Goal: Task Accomplishment & Management: Complete application form

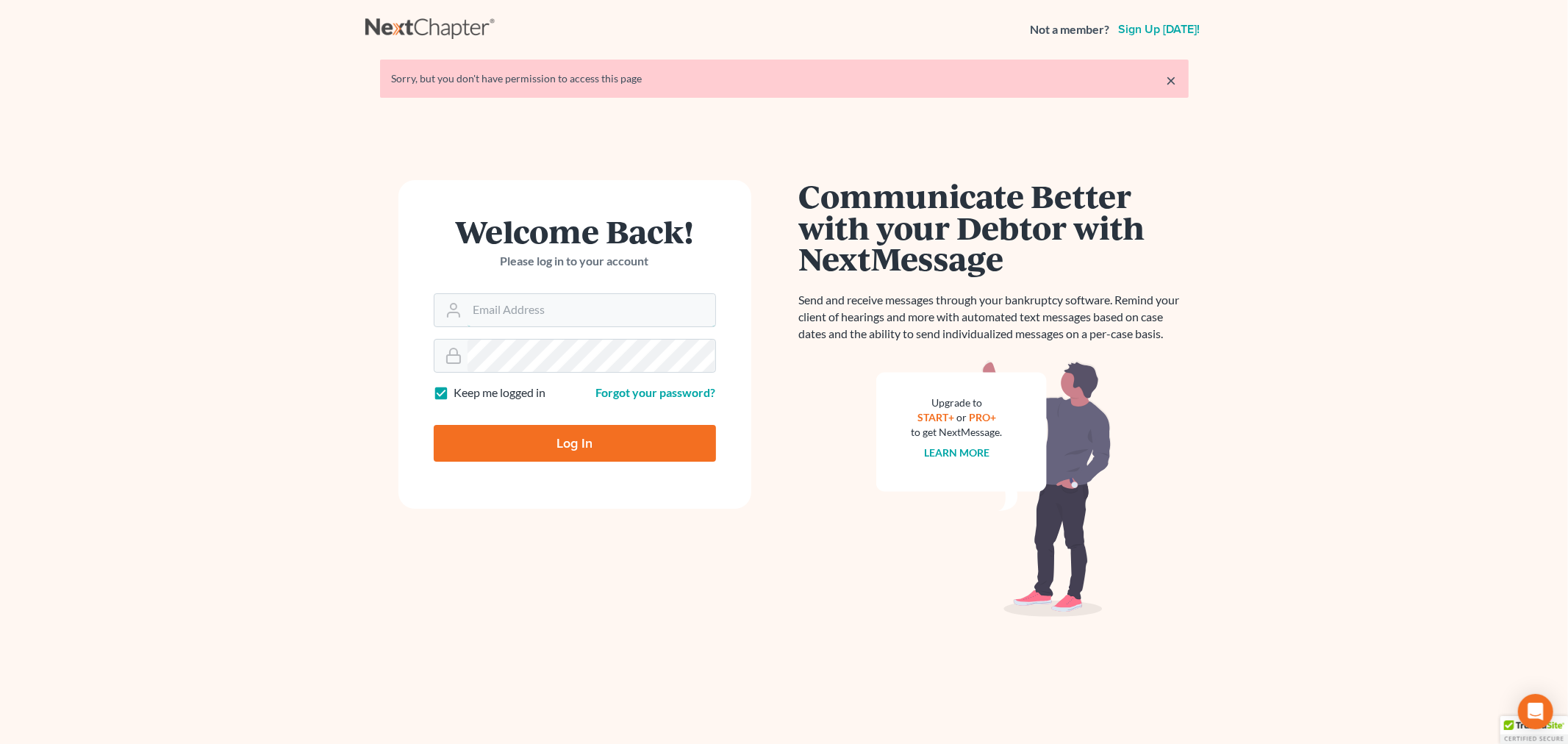
type input "sara@bulielaw.com"
click at [570, 431] on input "Log In" at bounding box center [575, 444] width 282 height 37
type input "Thinking..."
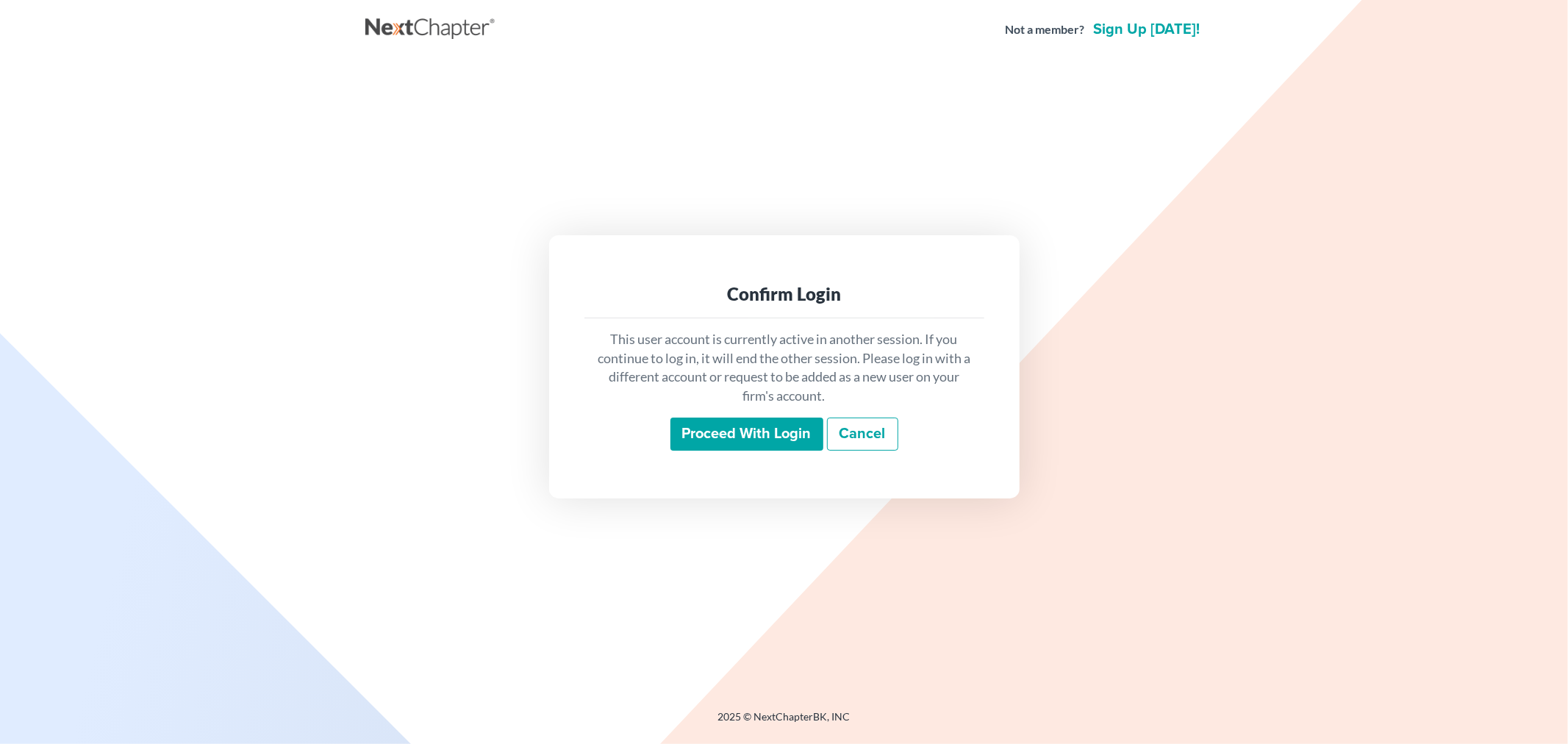
drag, startPoint x: 701, startPoint y: 428, endPoint x: 433, endPoint y: 687, distance: 372.7
click at [701, 429] on input "Proceed with login" at bounding box center [747, 435] width 153 height 34
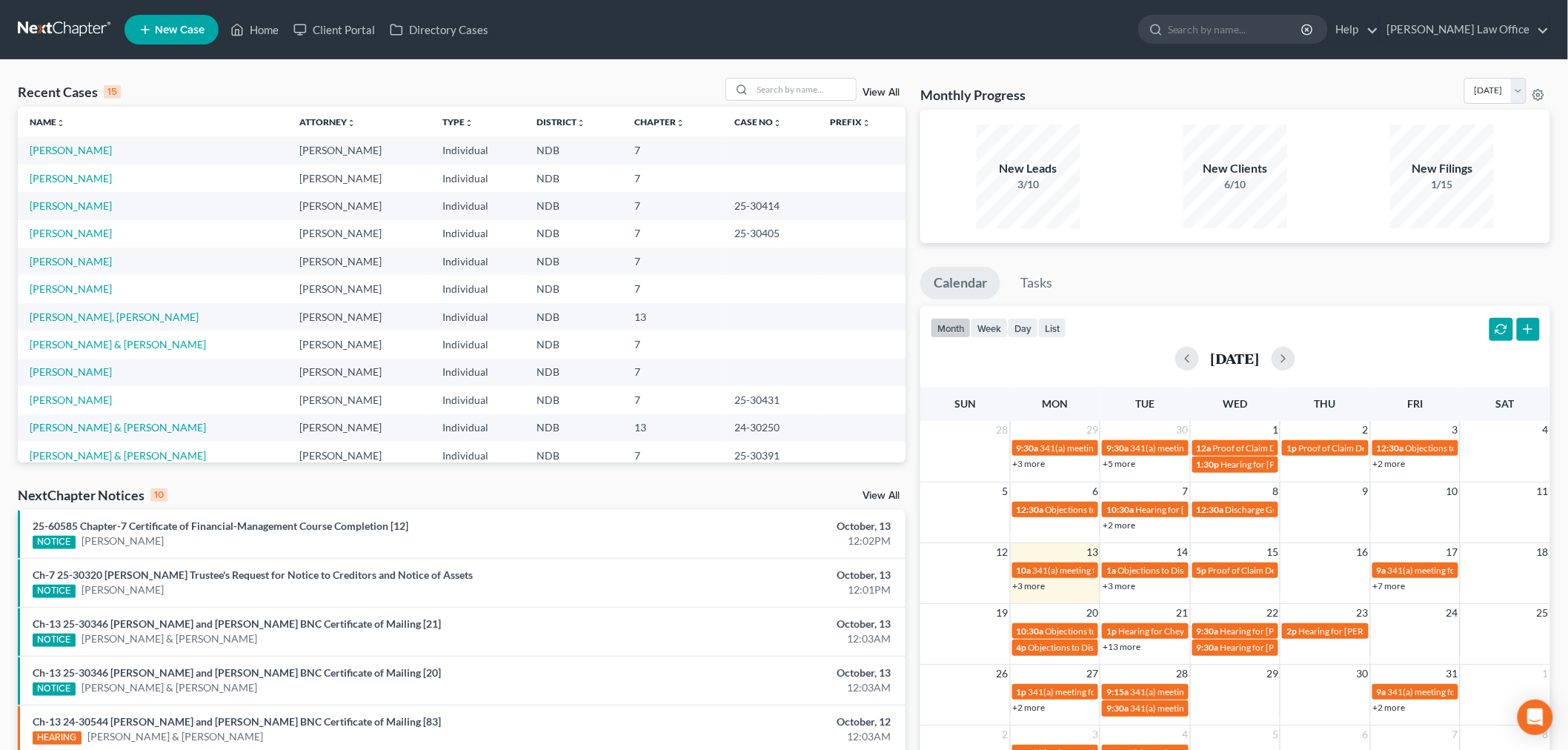
click at [43, 140] on td "Niles, Shelly" at bounding box center [153, 150] width 270 height 27
click at [45, 149] on link "Niles, Shelly" at bounding box center [71, 151] width 82 height 13
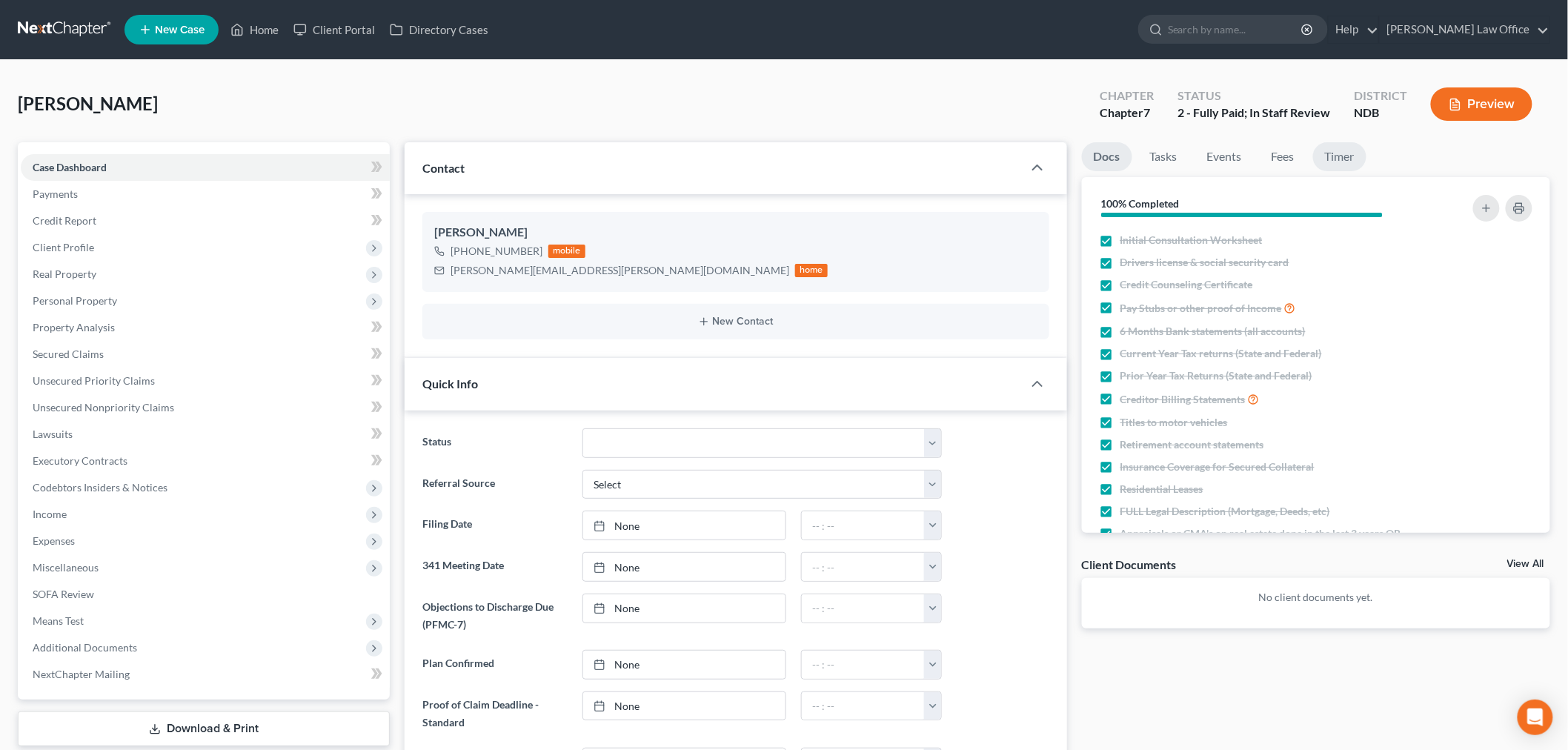
scroll to position [89, 0]
click at [1319, 165] on link "Timer" at bounding box center [1340, 157] width 53 height 29
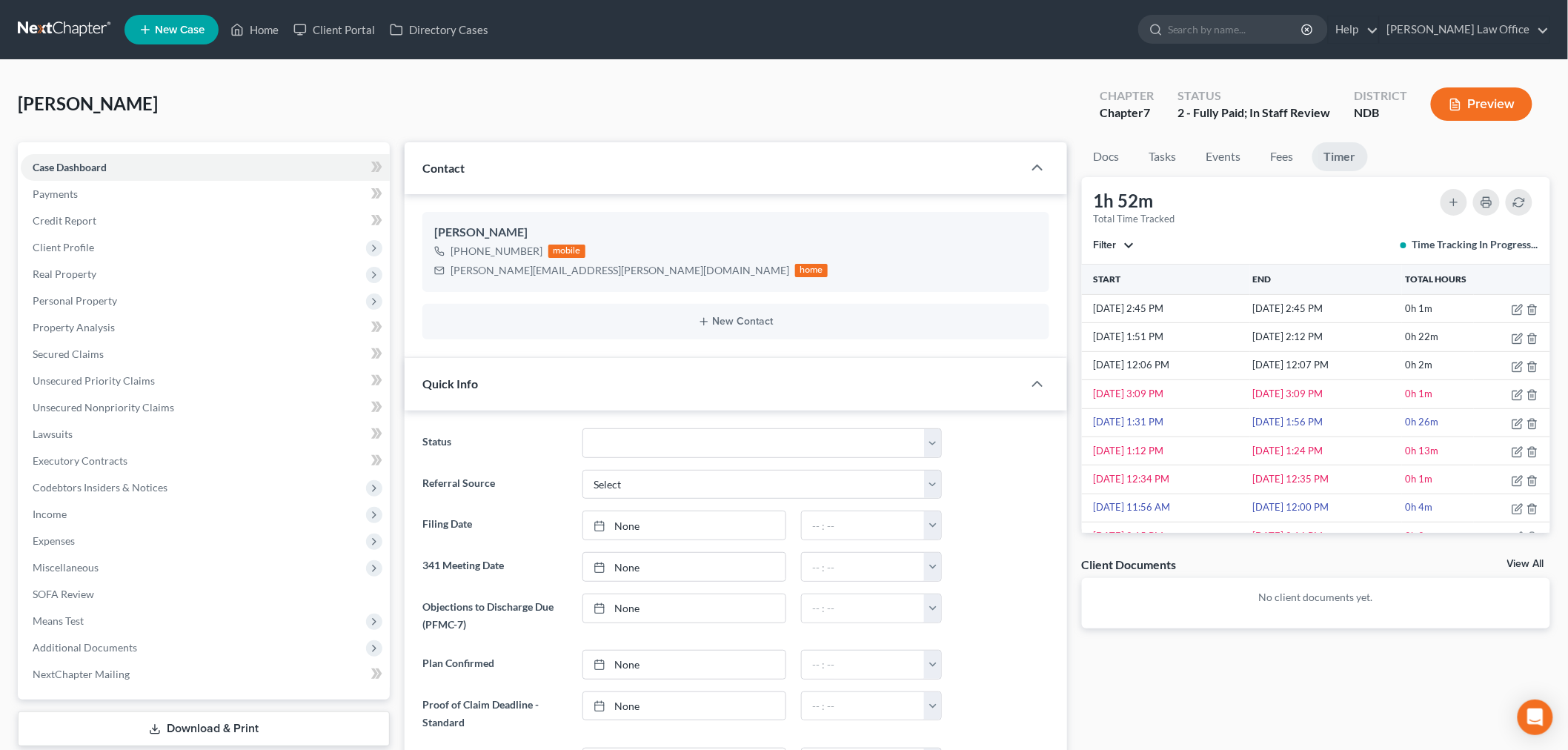
click at [1123, 246] on button "Filter" at bounding box center [1114, 245] width 41 height 10
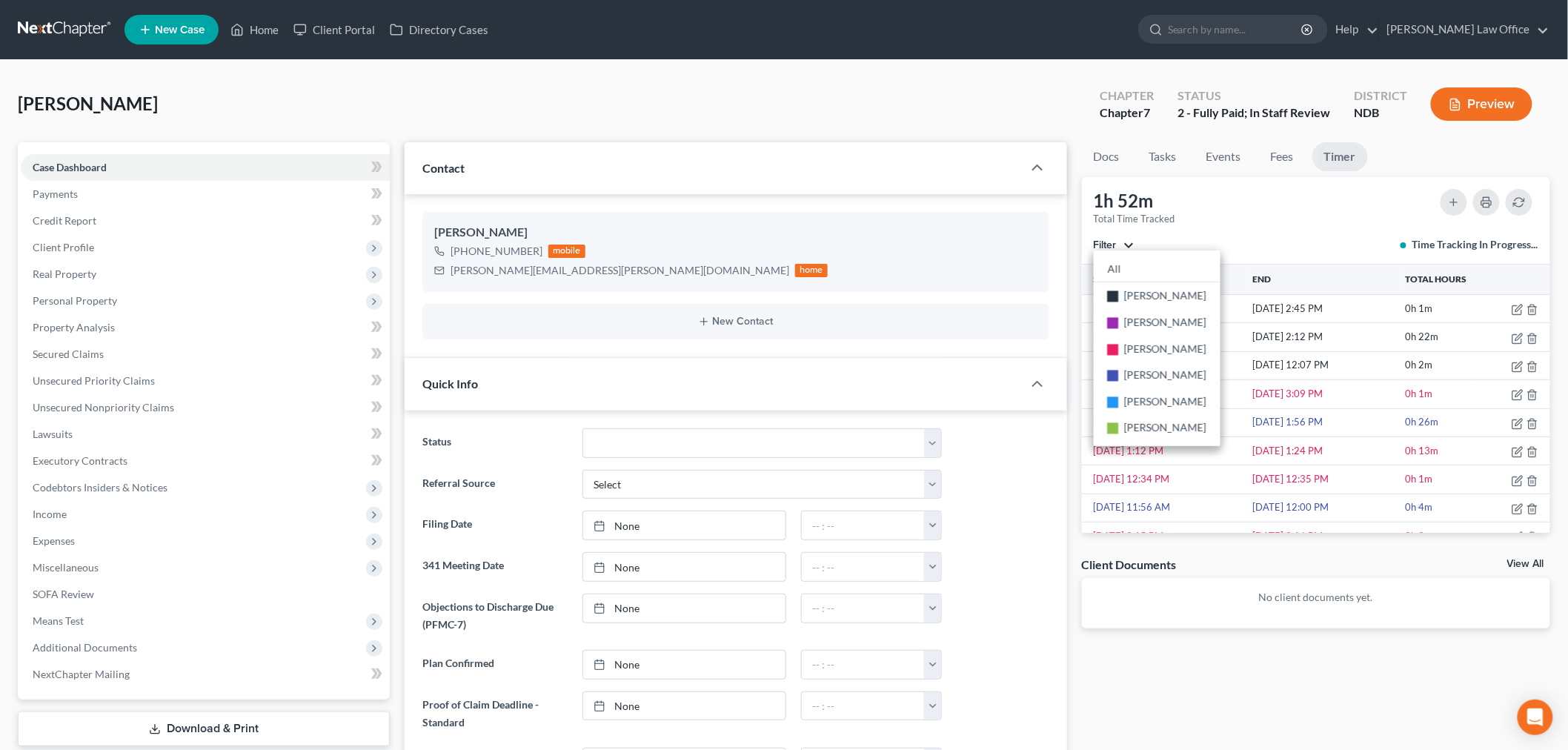
click at [1238, 219] on div "1h 52m Total Time Tracked Filter All stop Sara Diaz stop Alan Sorensen stop Tra…" at bounding box center [1317, 220] width 469 height 87
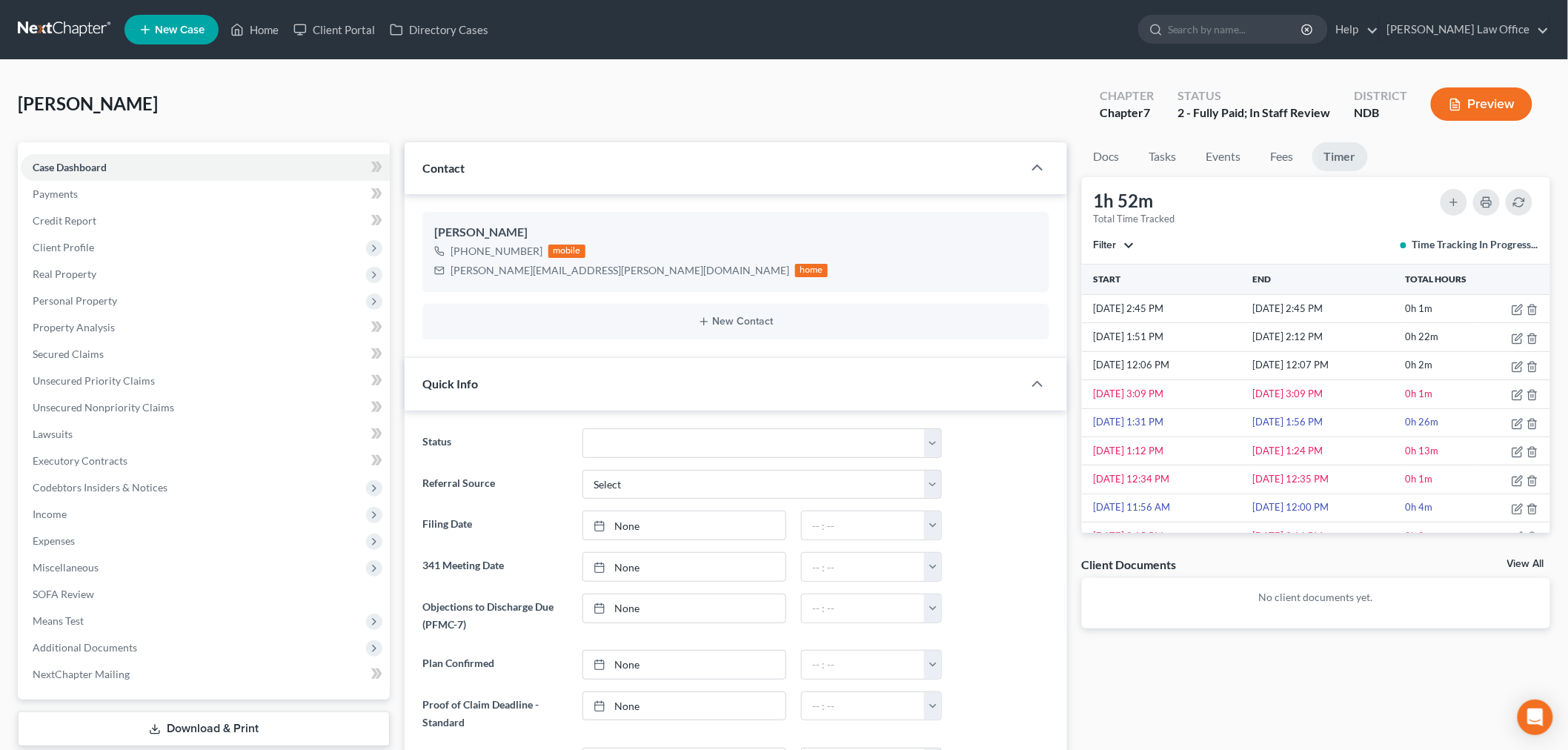
click at [79, 24] on link at bounding box center [65, 29] width 95 height 26
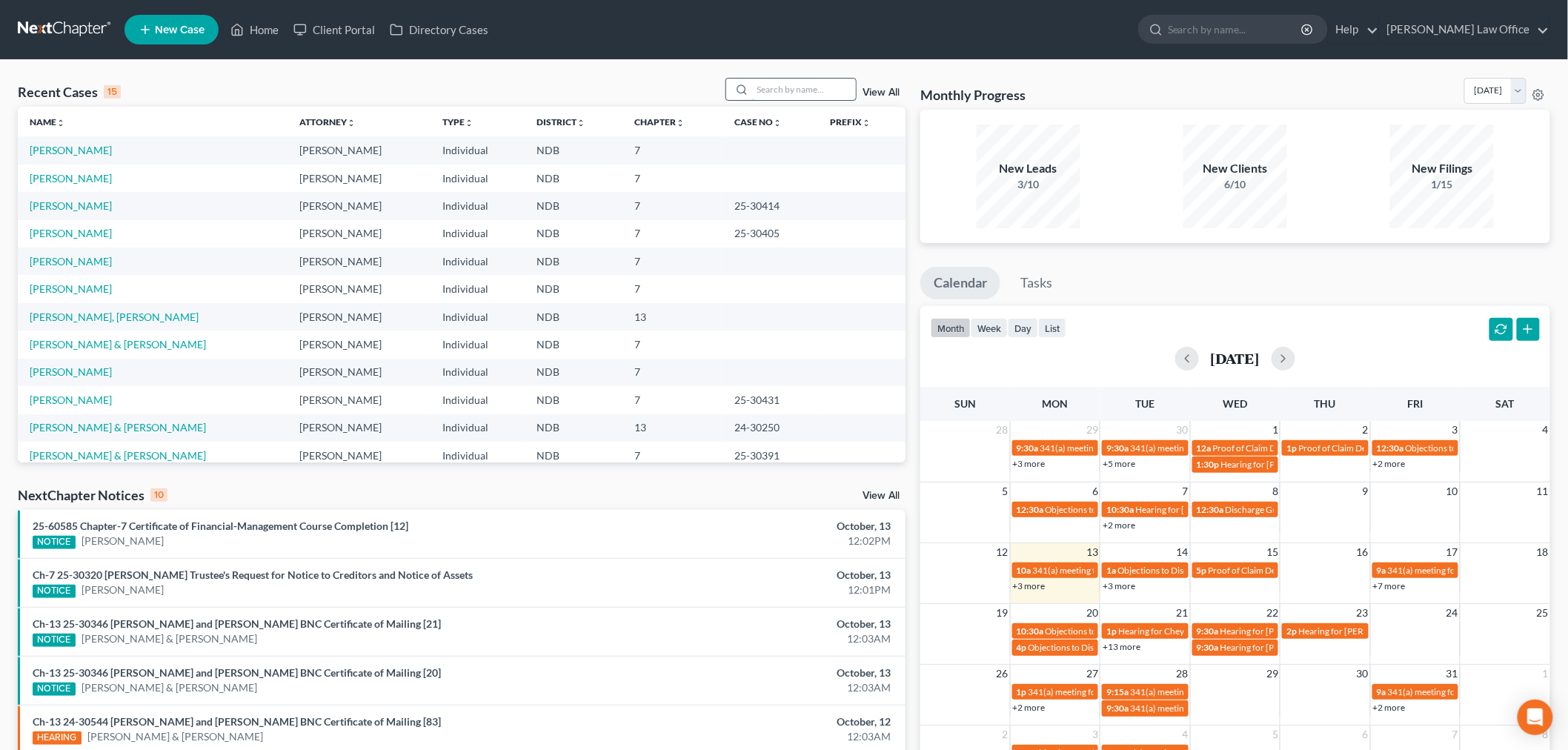
click at [771, 93] on input "search" at bounding box center [804, 90] width 103 height 22
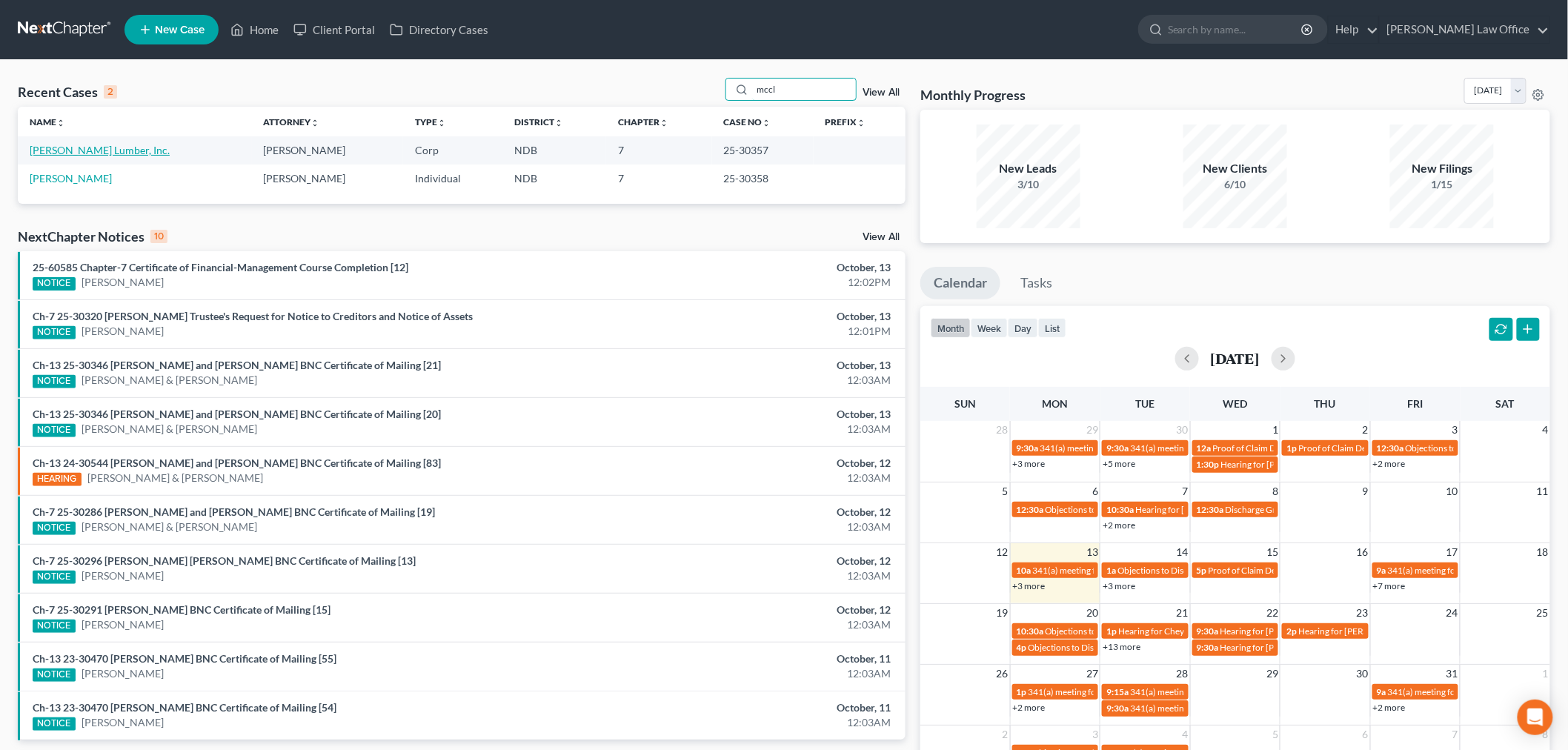
type input "mccl"
click at [77, 146] on link "[PERSON_NAME] Lumber, Inc." at bounding box center [100, 151] width 140 height 13
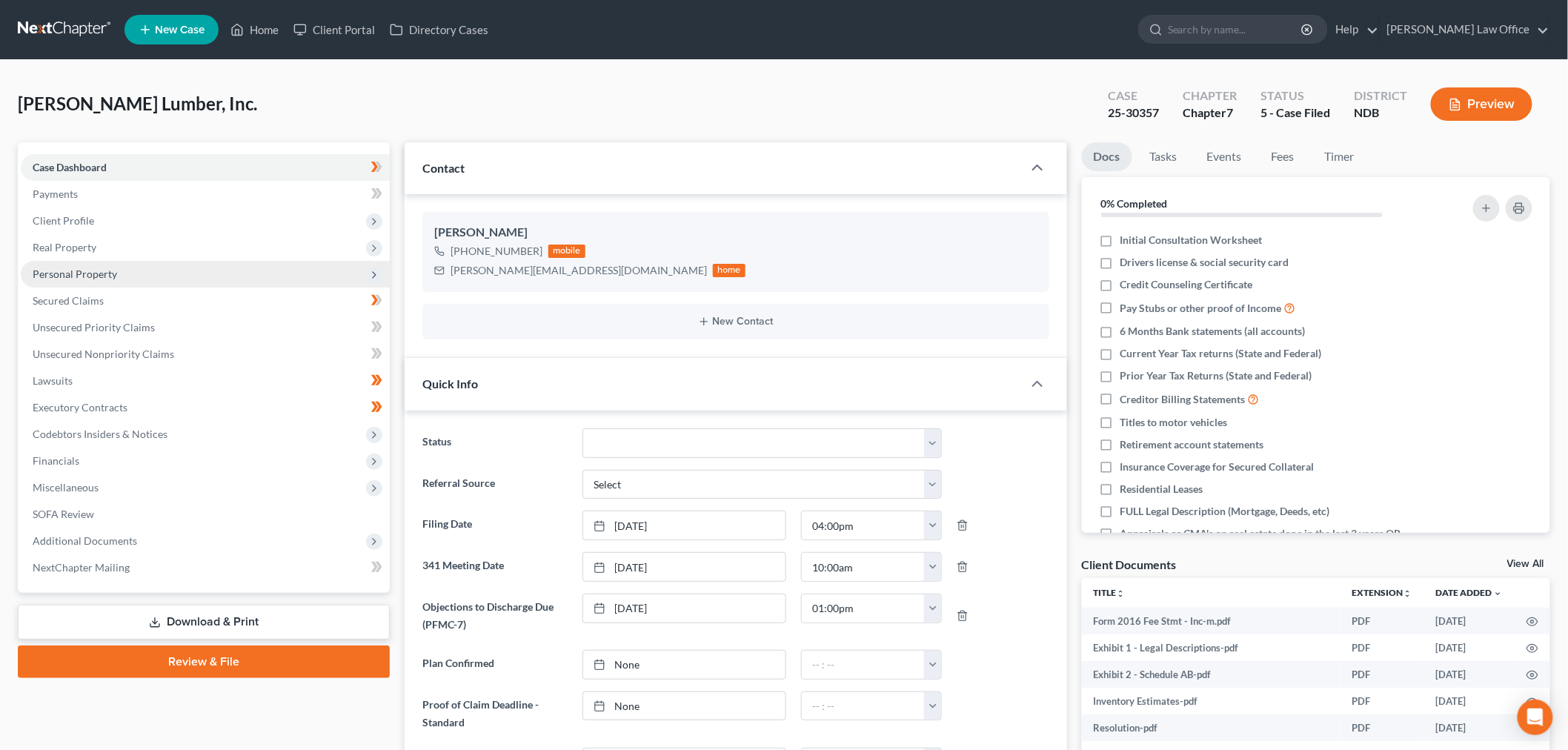
click at [103, 268] on span "Personal Property" at bounding box center [74, 274] width 84 height 13
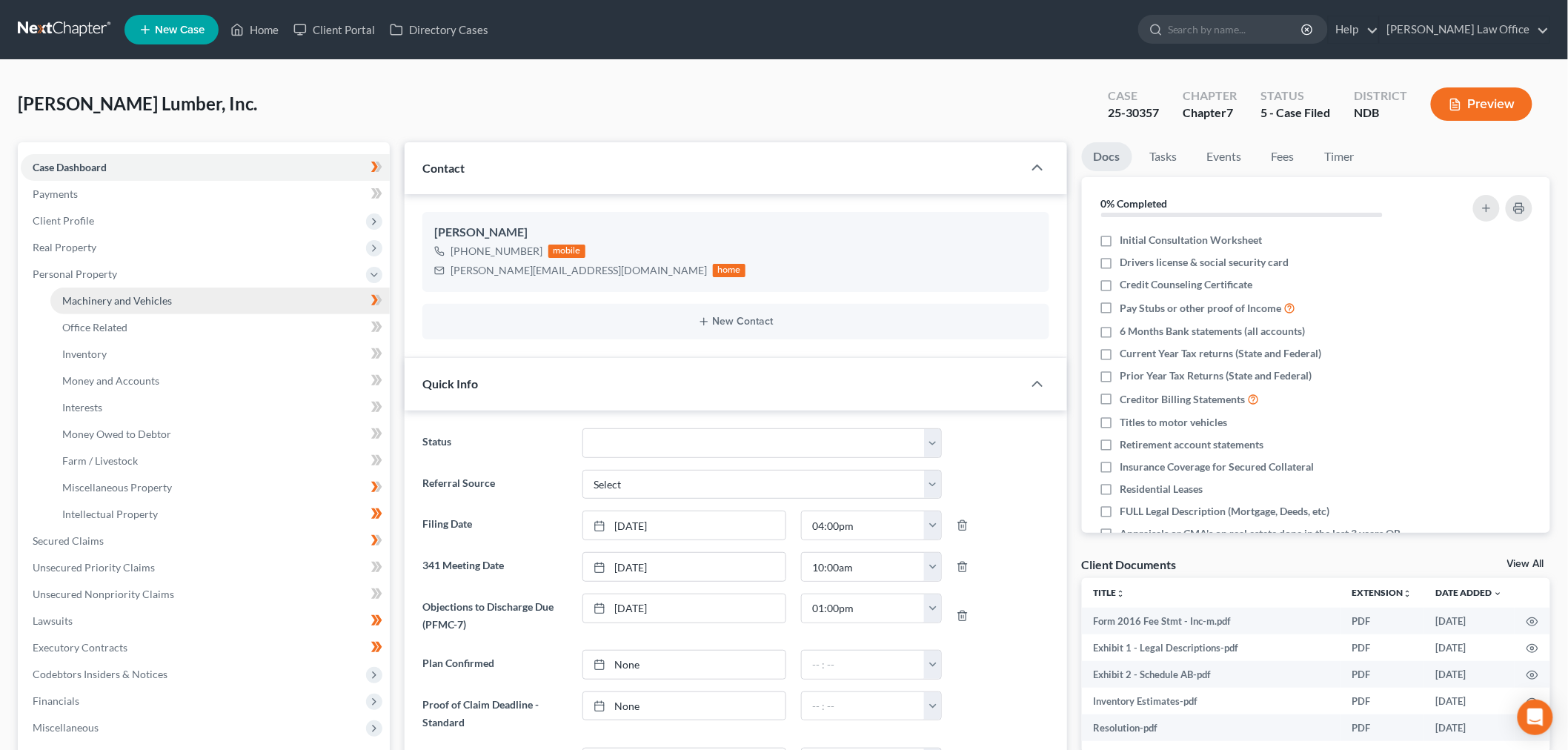
click at [124, 295] on span "Machinery and Vehicles" at bounding box center [117, 301] width 110 height 13
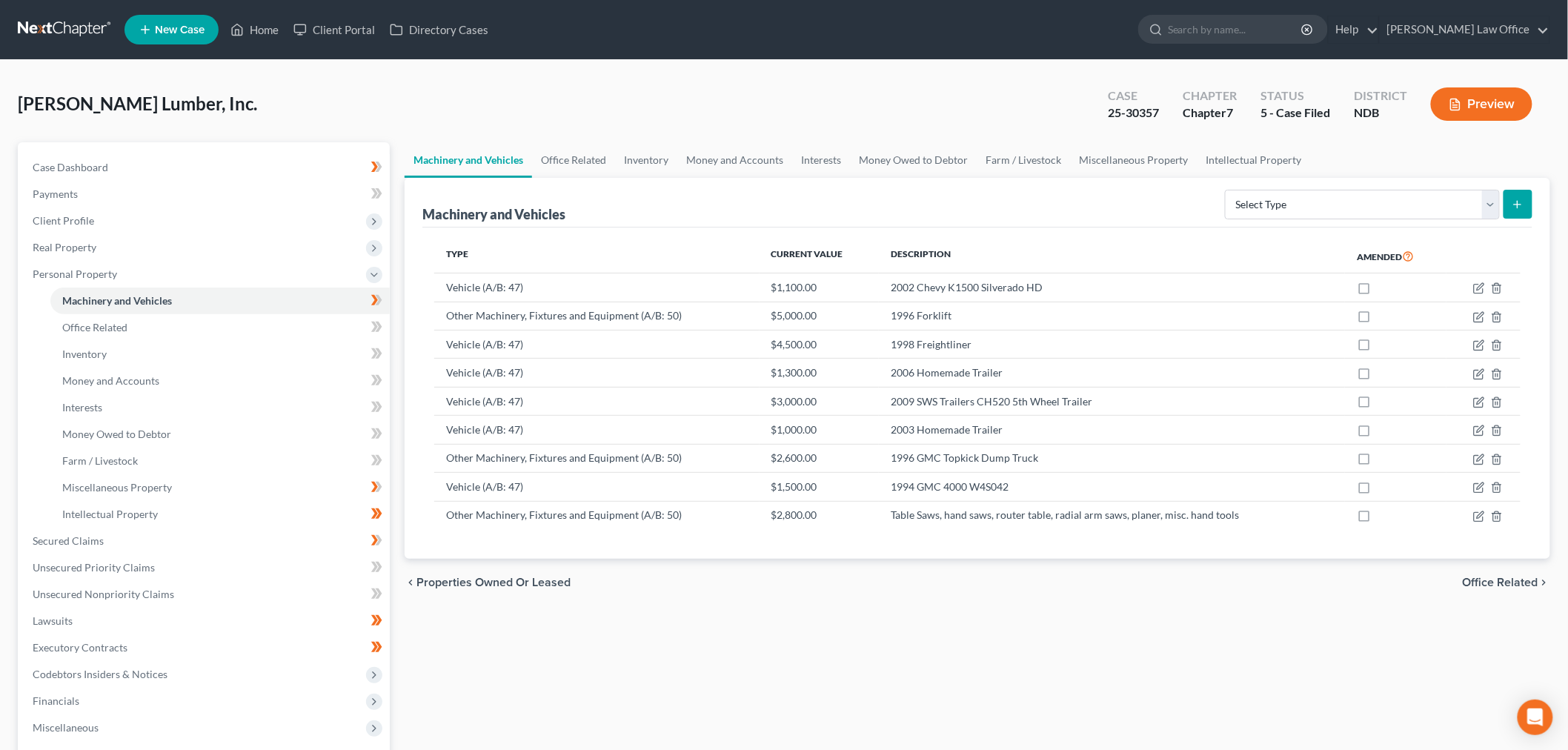
click at [1510, 47] on div "Home New Case Client Portal Directory Cases Bulie Diaz Law Office sara@bulielaw…" at bounding box center [784, 487] width 1568 height 975
click at [1079, 680] on div "Machinery and Vehicles Office Related Inventory Money and Accounts Interests Mo…" at bounding box center [977, 531] width 1160 height 776
click at [1002, 161] on link "Farm / Livestock" at bounding box center [1023, 160] width 93 height 35
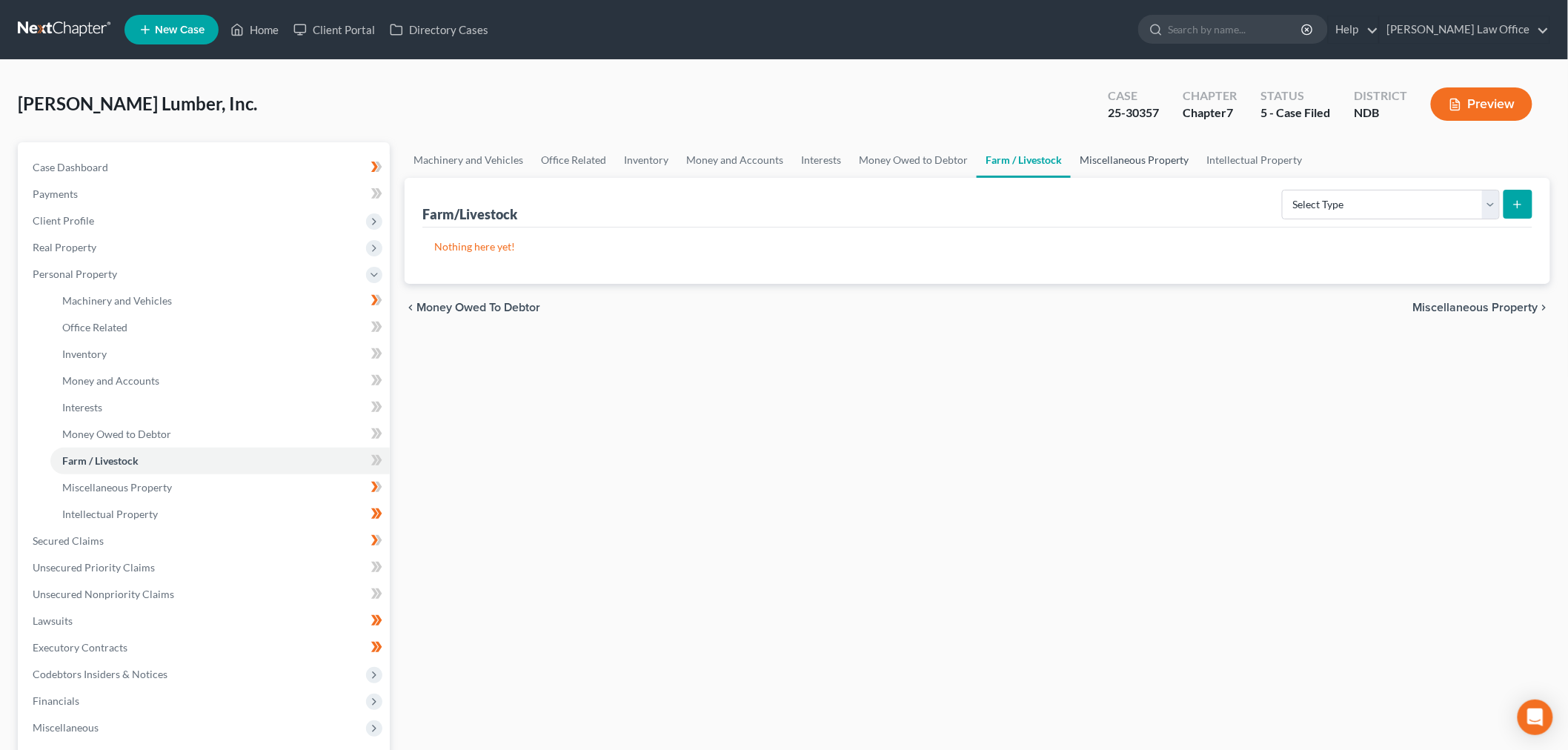
click at [1072, 161] on link "Miscellaneous Property" at bounding box center [1134, 160] width 128 height 35
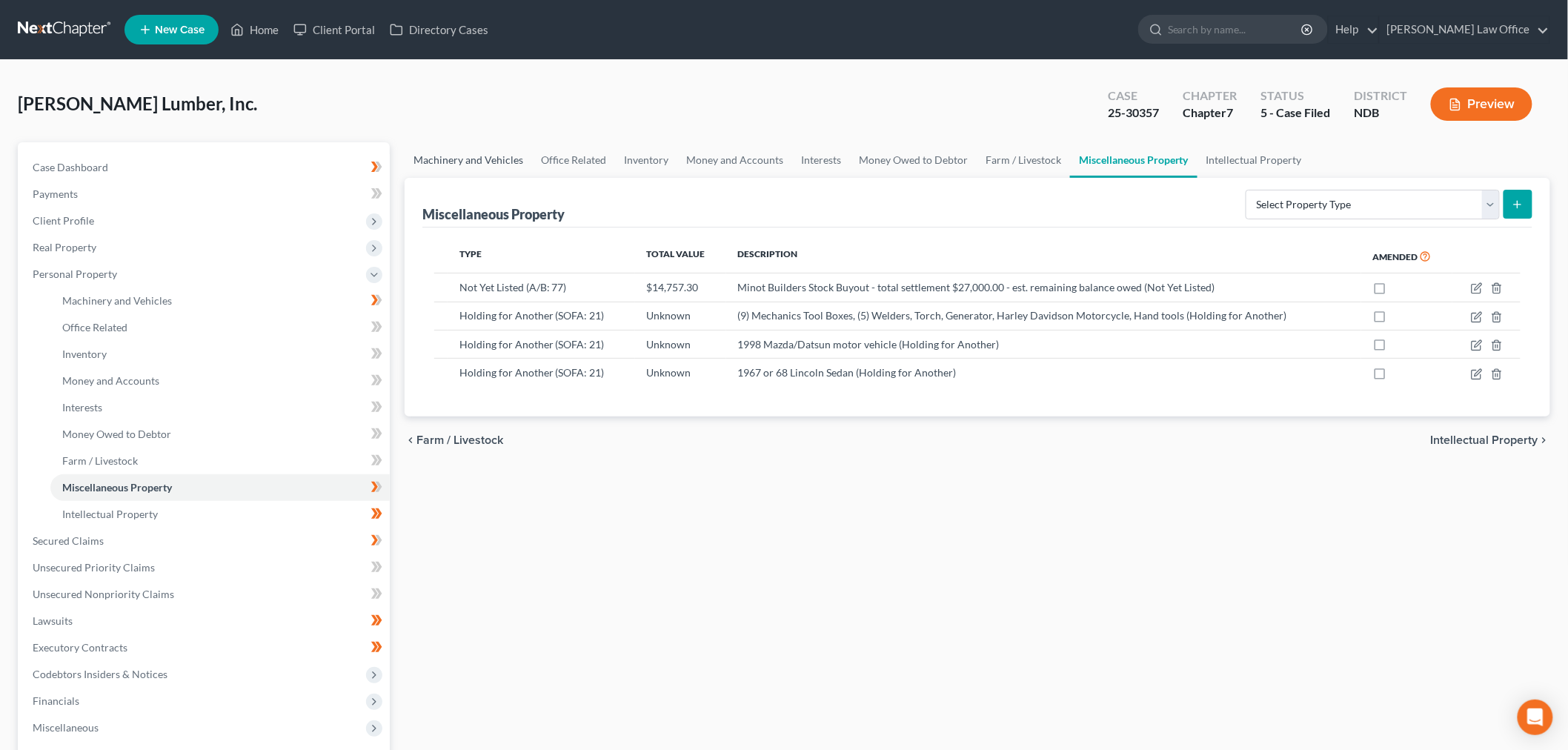
click at [484, 150] on link "Machinery and Vehicles" at bounding box center [468, 160] width 128 height 35
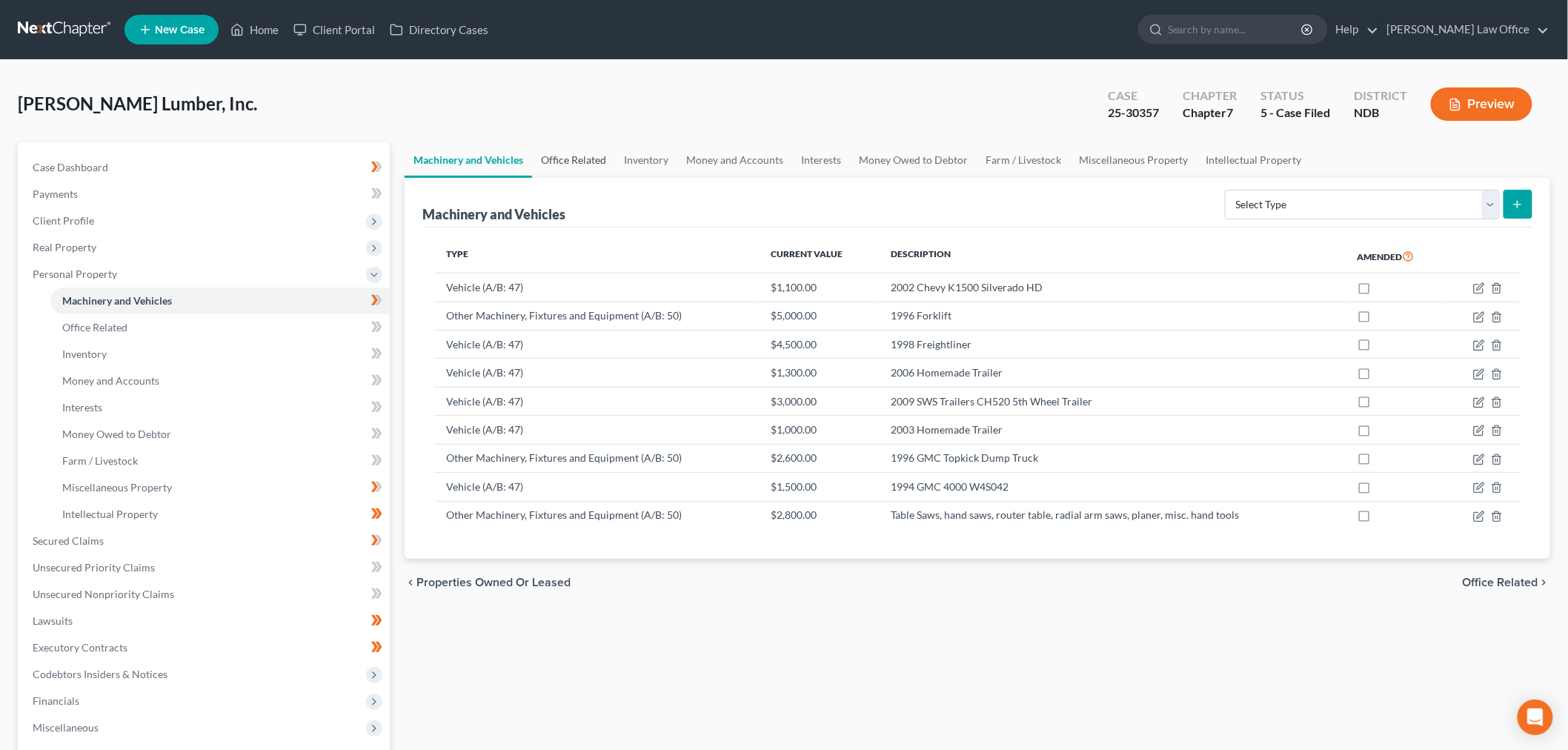
click at [600, 157] on link "Office Related" at bounding box center [574, 160] width 83 height 35
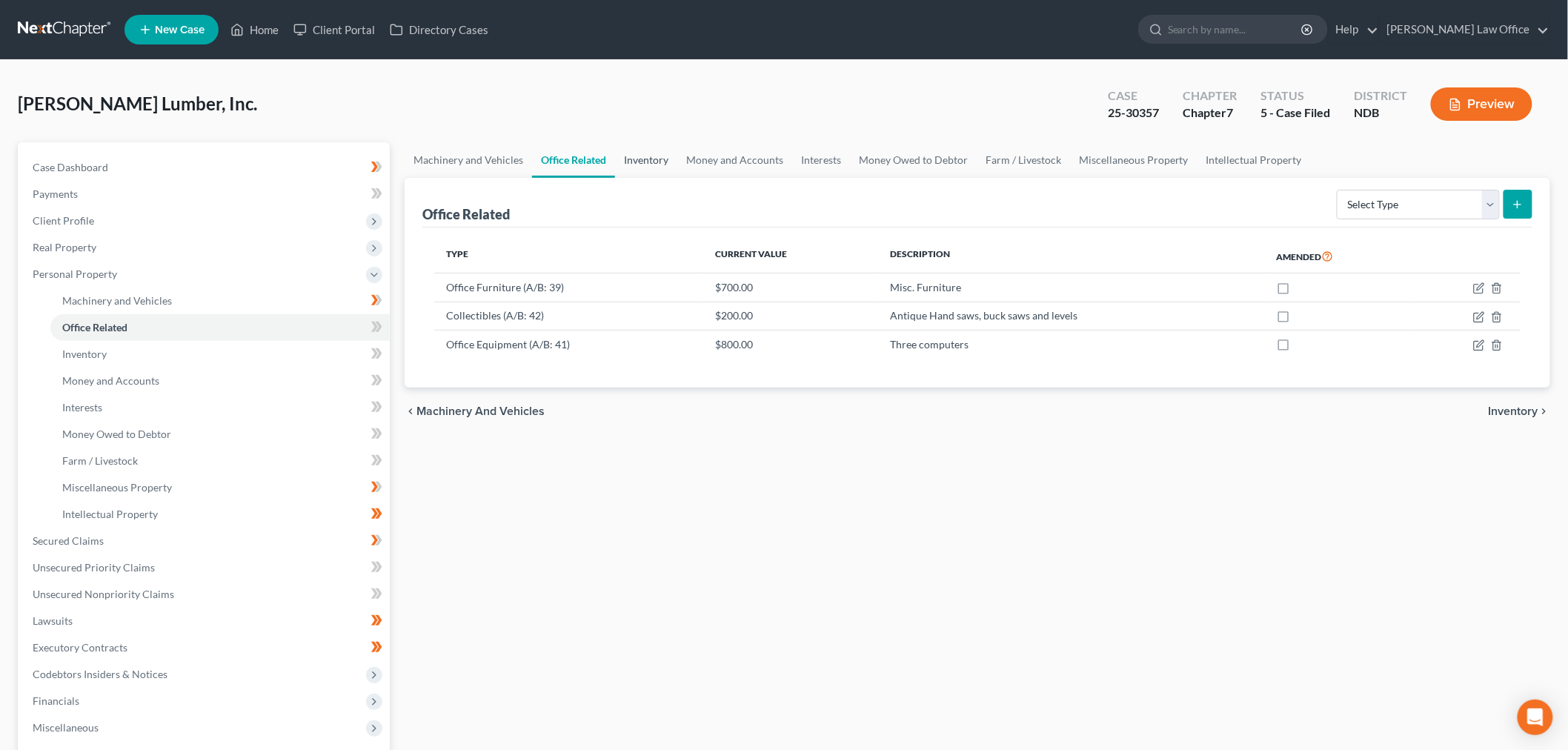
click at [658, 154] on link "Inventory" at bounding box center [646, 160] width 63 height 35
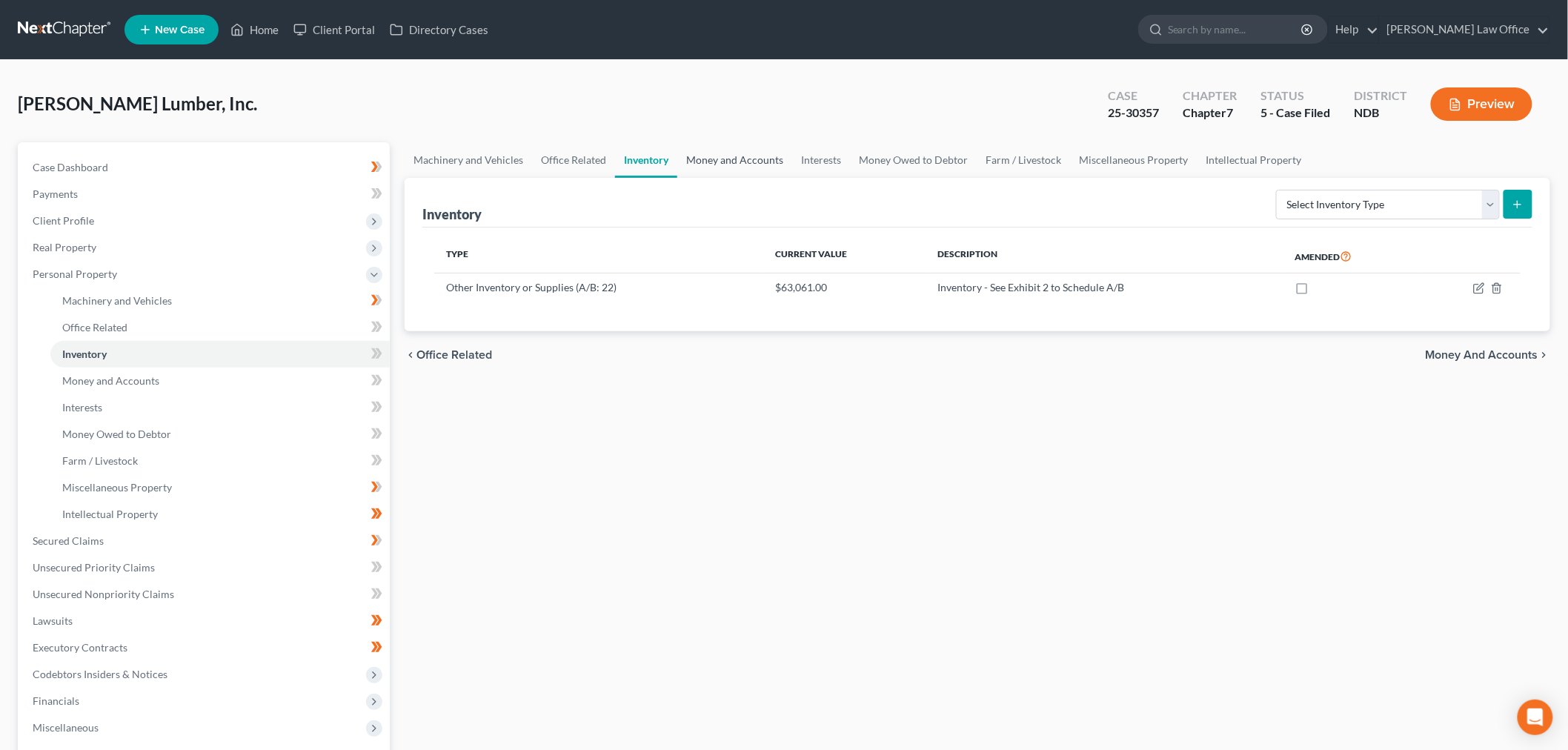
click at [774, 151] on link "Money and Accounts" at bounding box center [734, 160] width 115 height 35
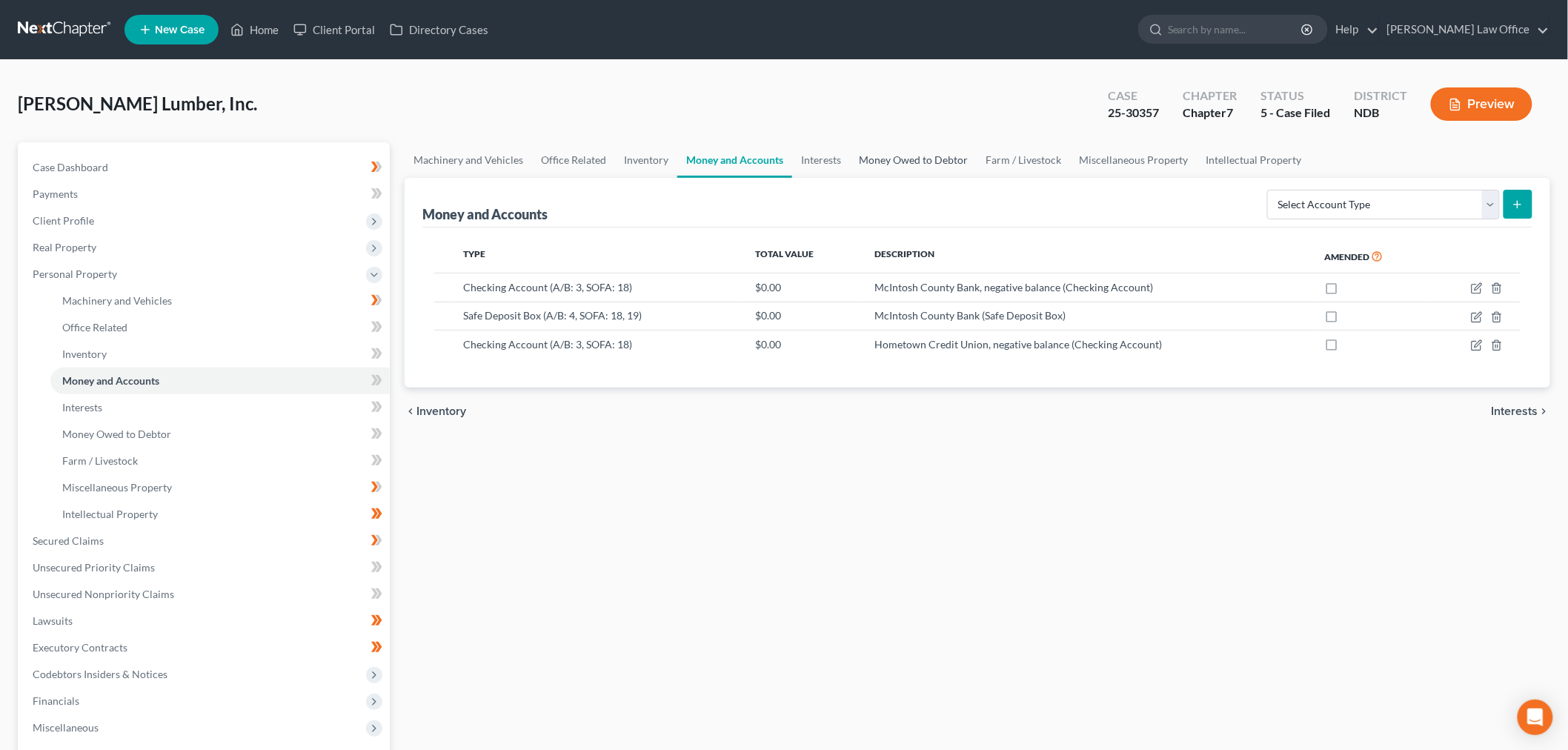
click at [876, 157] on link "Money Owed to Debtor" at bounding box center [914, 160] width 127 height 35
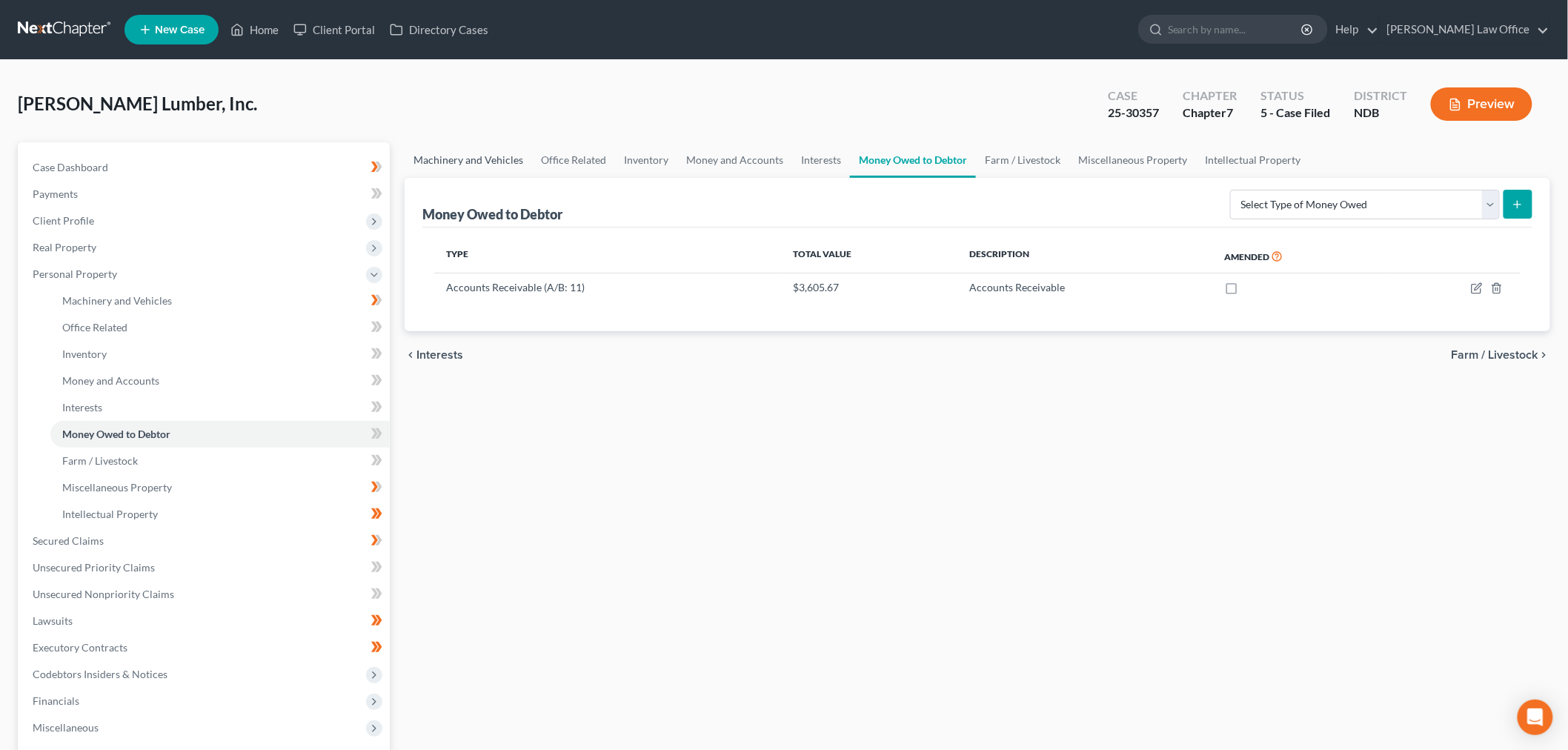
click at [470, 157] on link "Machinery and Vehicles" at bounding box center [468, 160] width 128 height 35
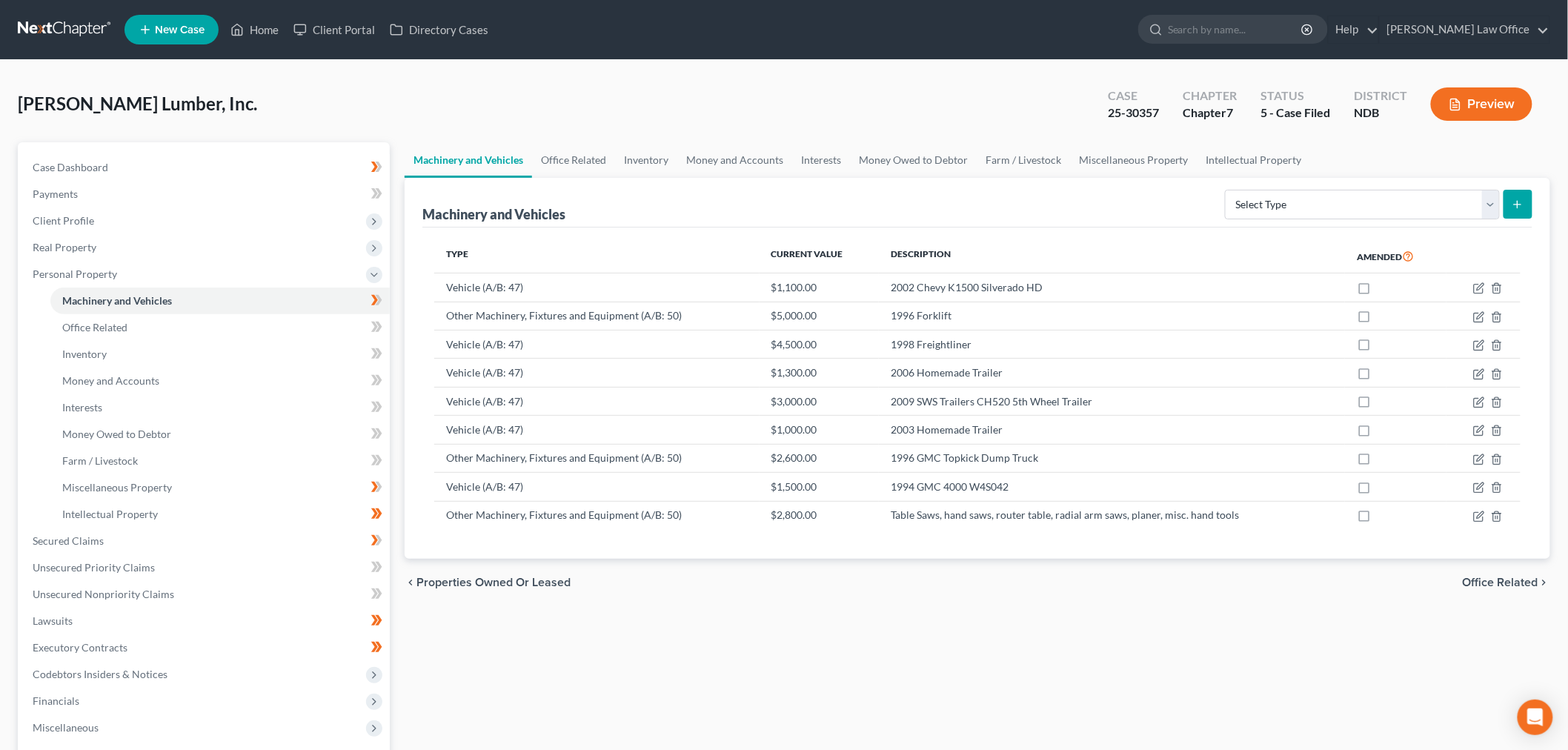
click at [1457, 102] on icon "button" at bounding box center [1455, 104] width 14 height 14
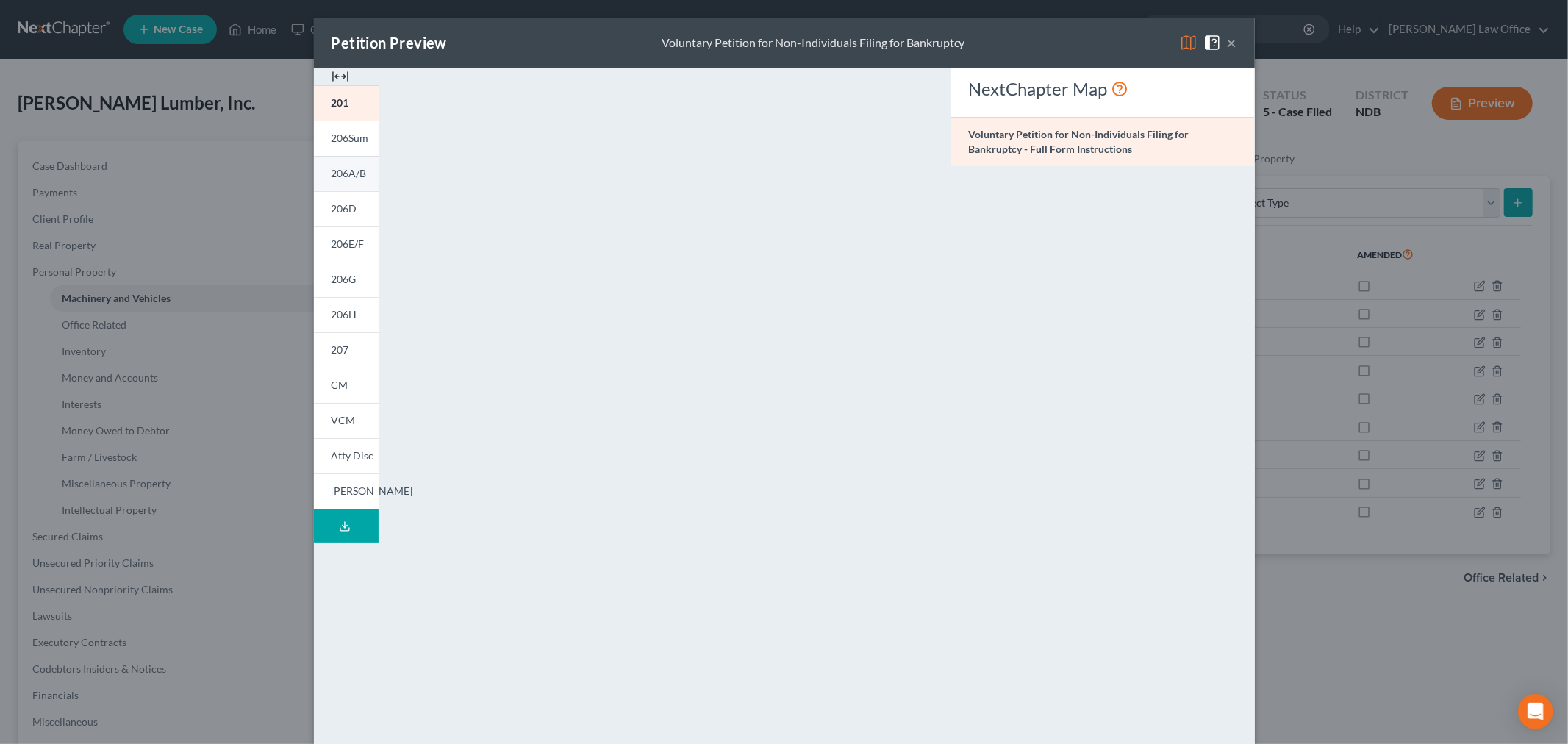
click at [333, 179] on span "206A/B" at bounding box center [349, 174] width 35 height 13
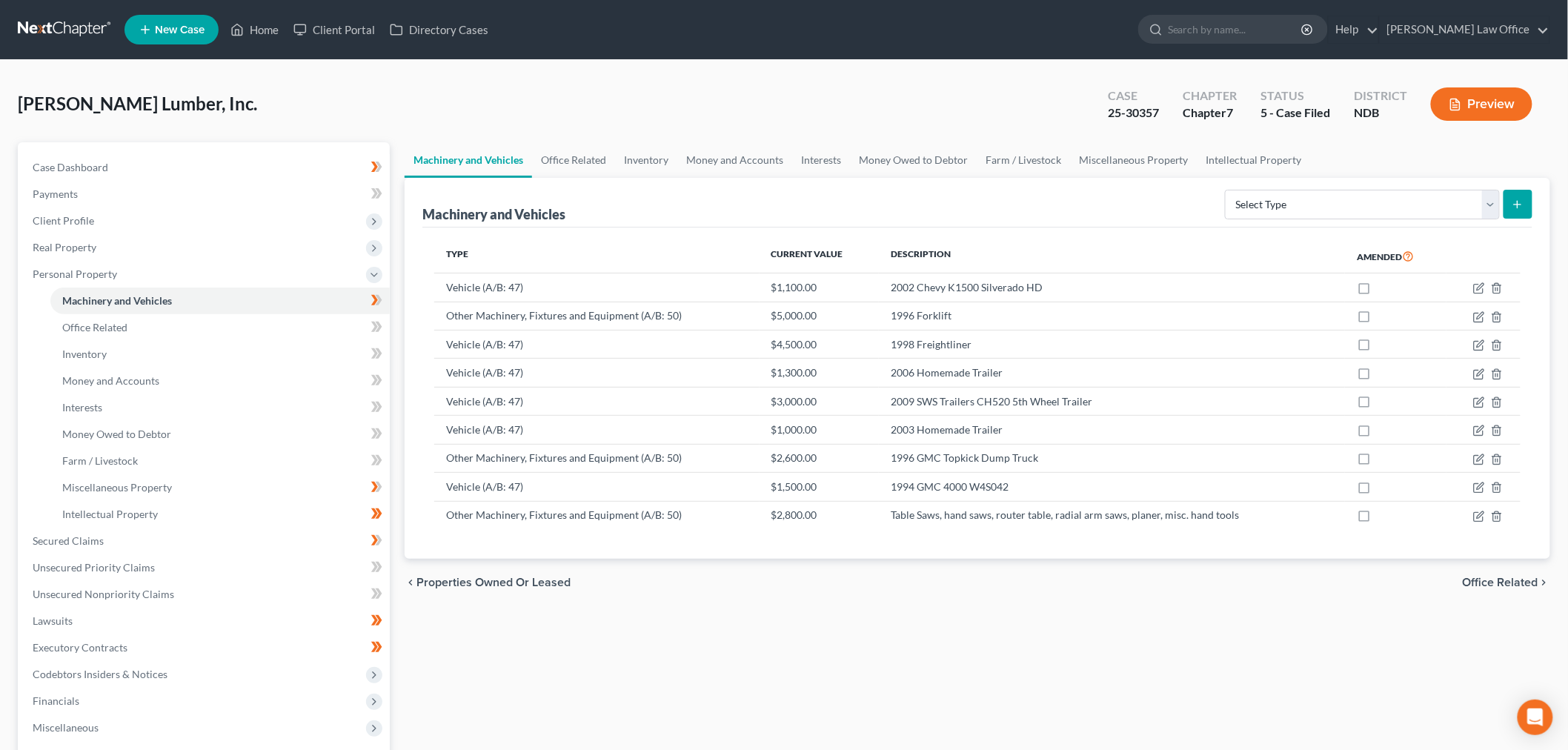
click at [63, 24] on link at bounding box center [65, 29] width 95 height 26
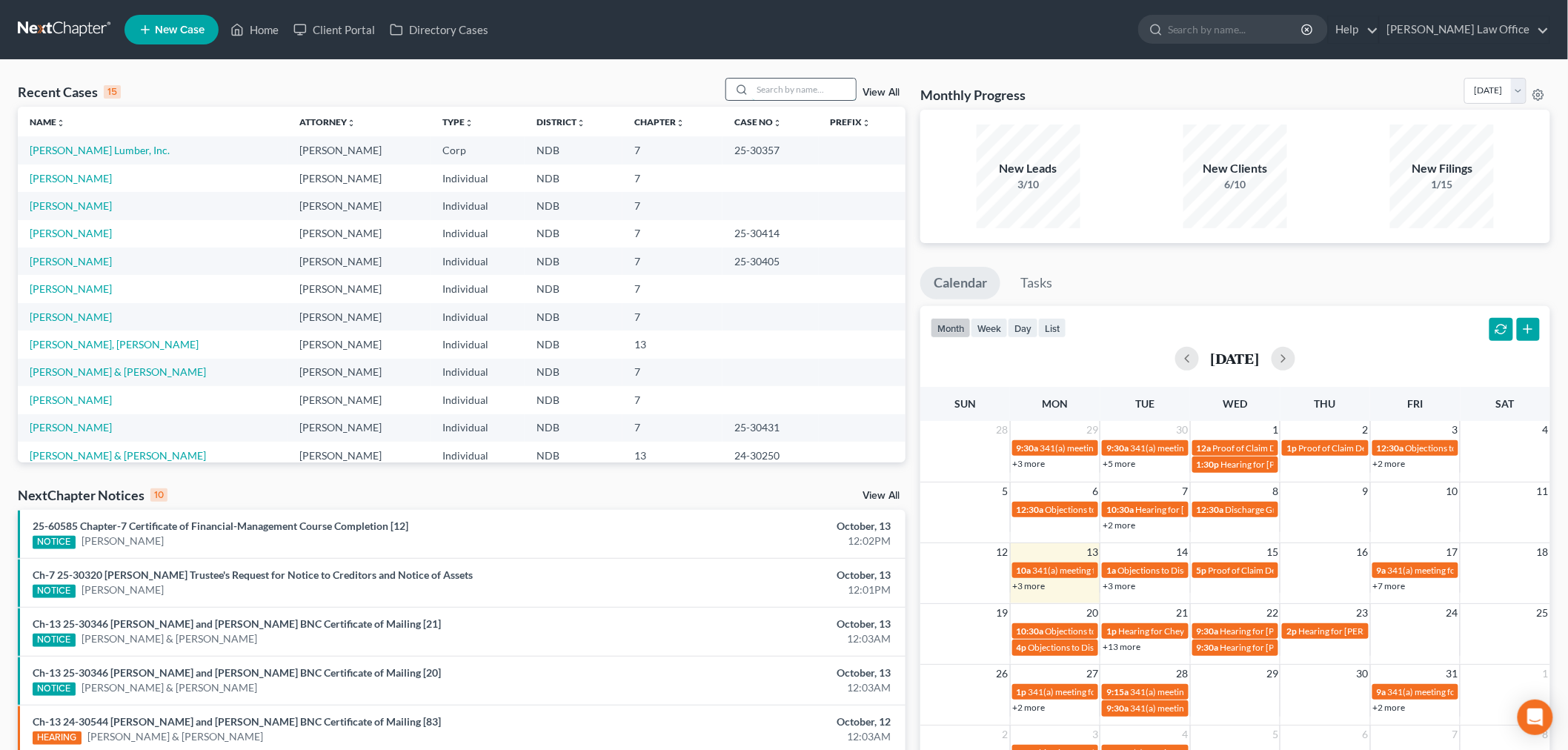
drag, startPoint x: 799, startPoint y: 94, endPoint x: 779, endPoint y: 94, distance: 20.0
click at [799, 94] on input "search" at bounding box center [804, 90] width 103 height 22
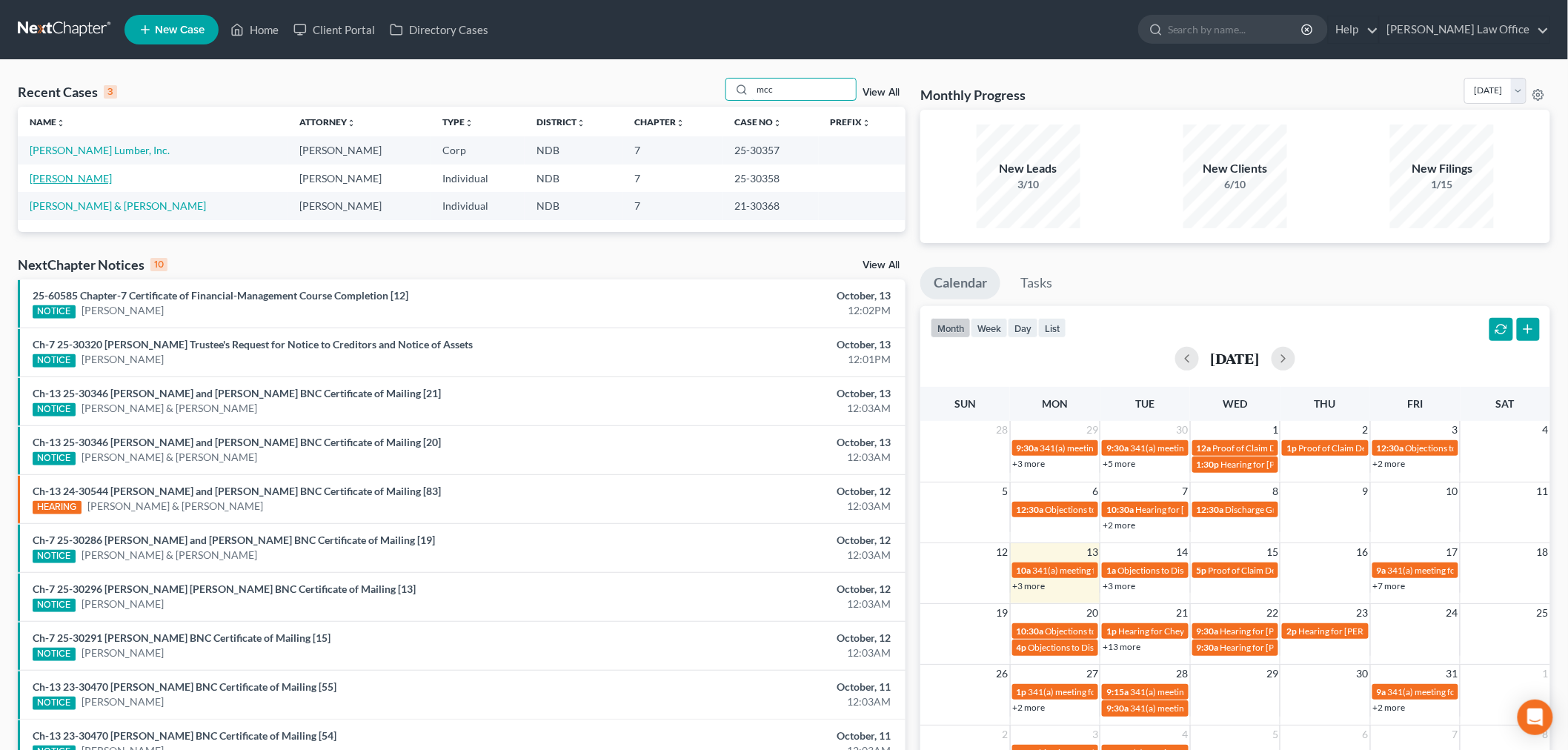
type input "mcc"
click at [79, 176] on link "[PERSON_NAME]" at bounding box center [71, 179] width 82 height 13
select select "6"
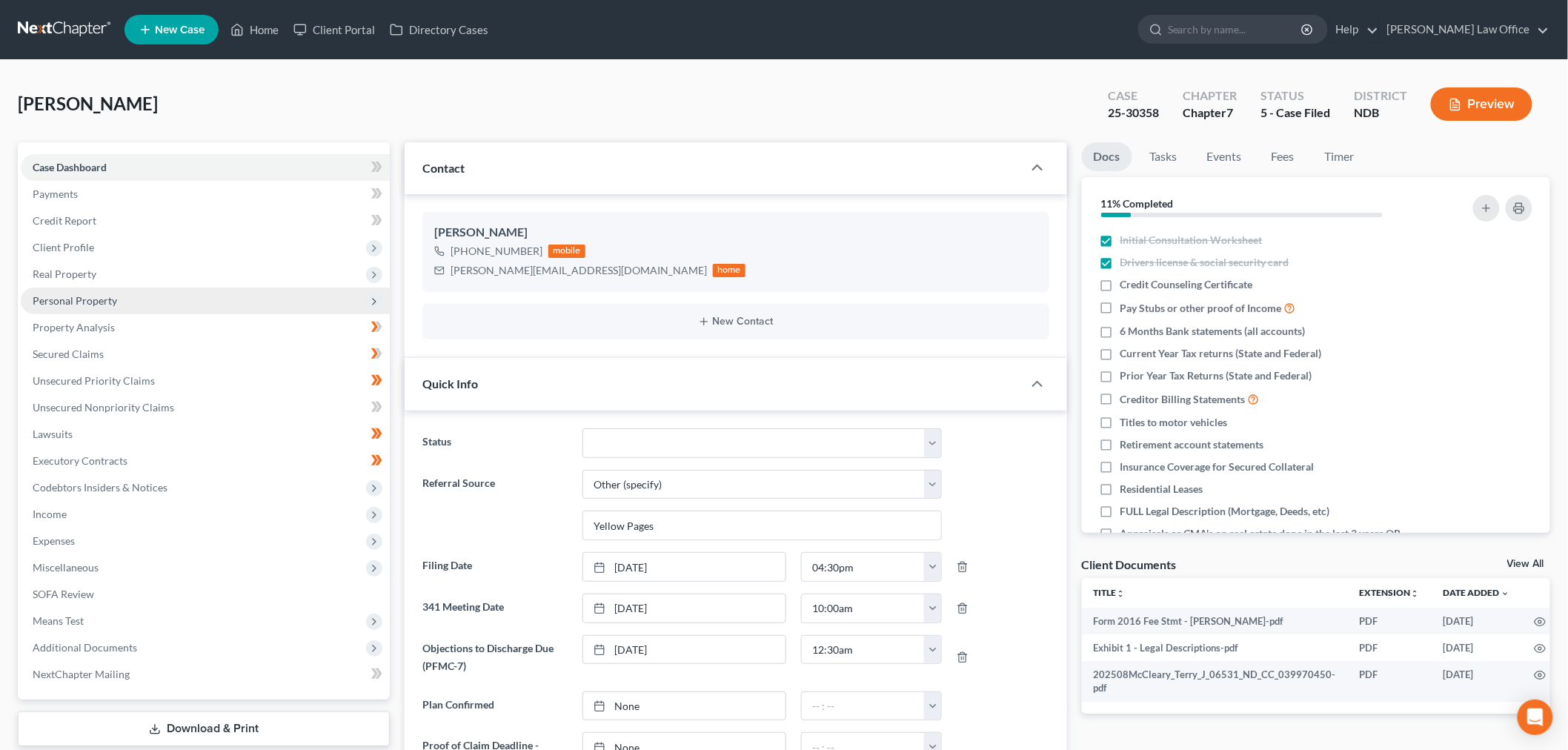
click at [84, 301] on span "Personal Property" at bounding box center [74, 301] width 84 height 13
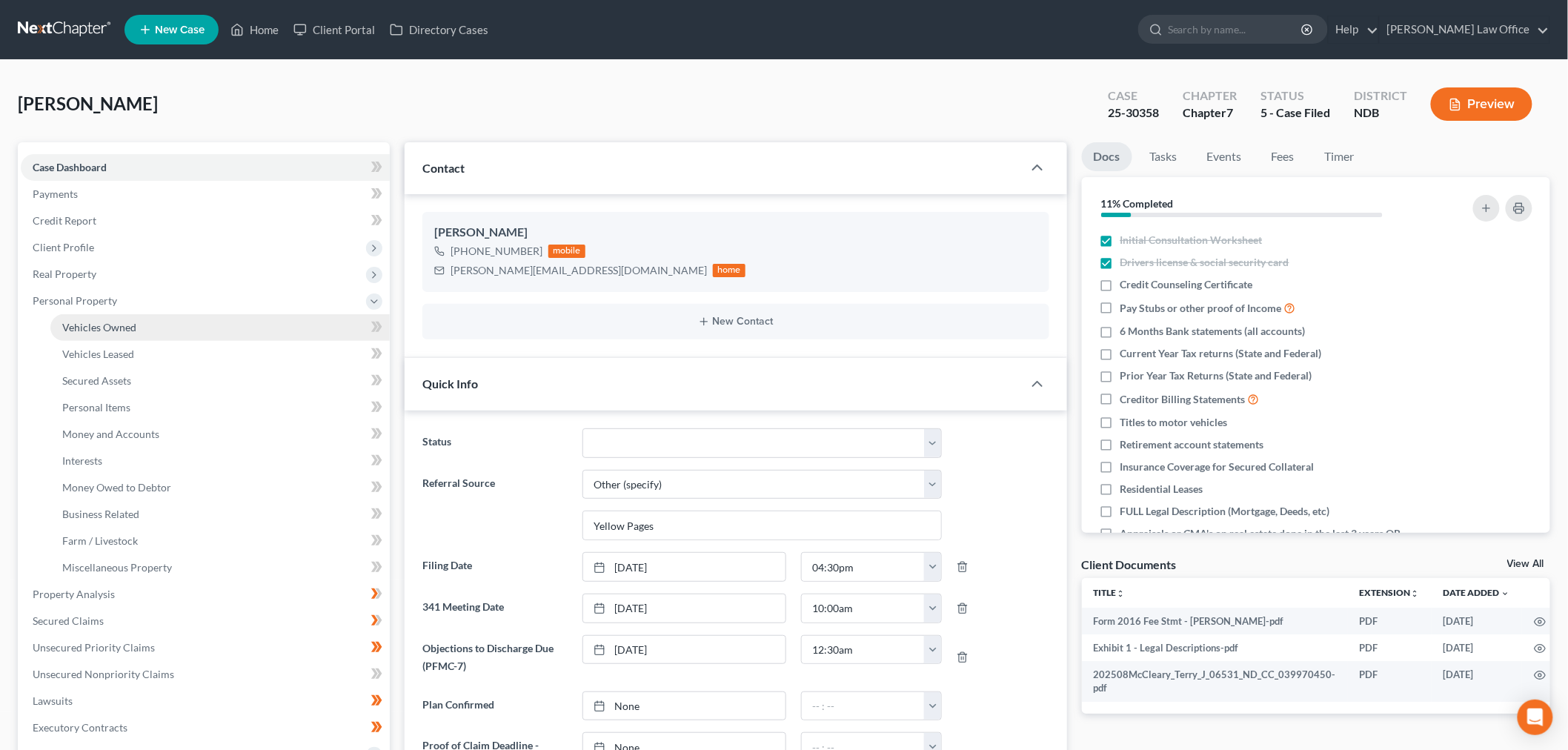
click at [97, 327] on span "Vehicles Owned" at bounding box center [100, 327] width 74 height 13
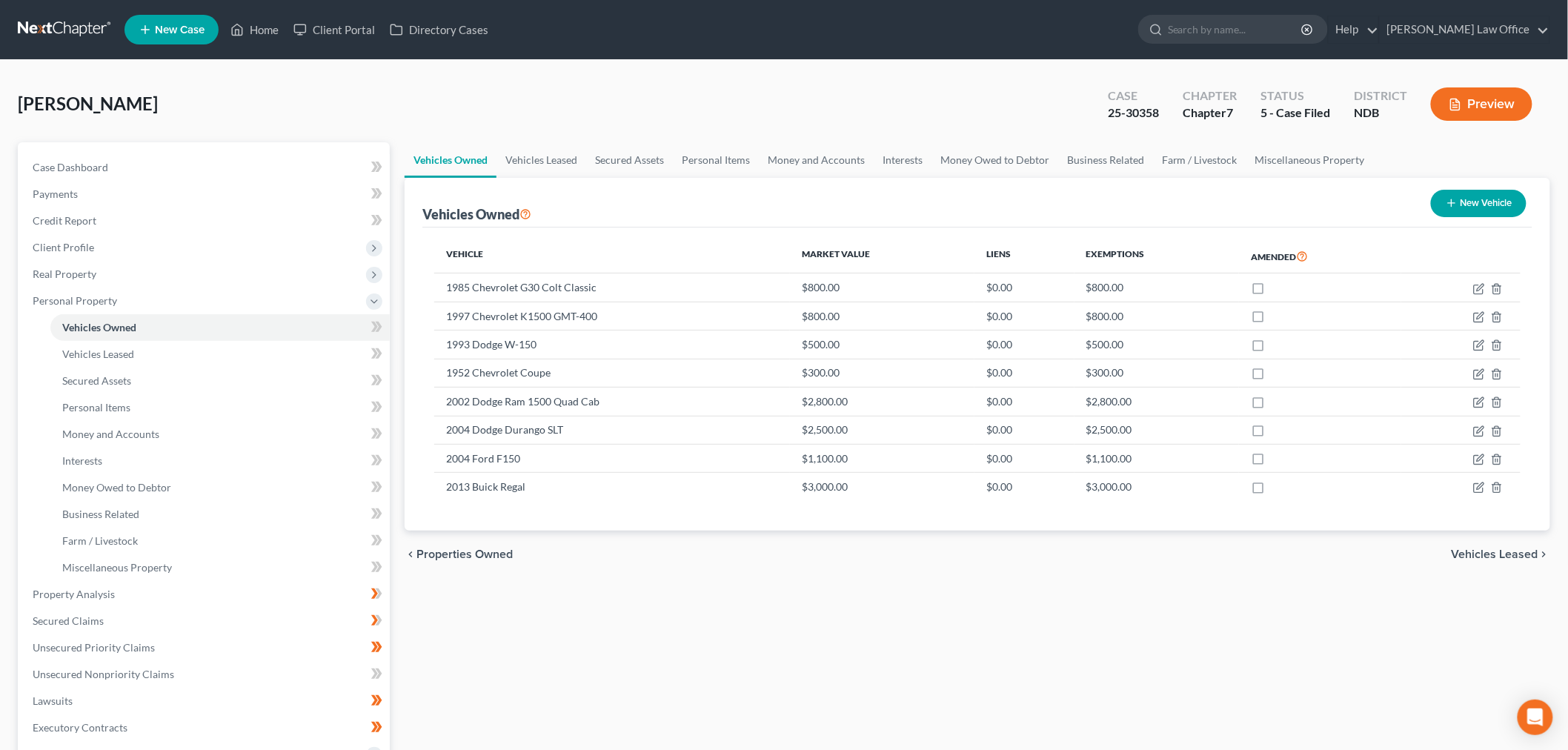
click at [1483, 100] on button "Preview" at bounding box center [1482, 103] width 102 height 34
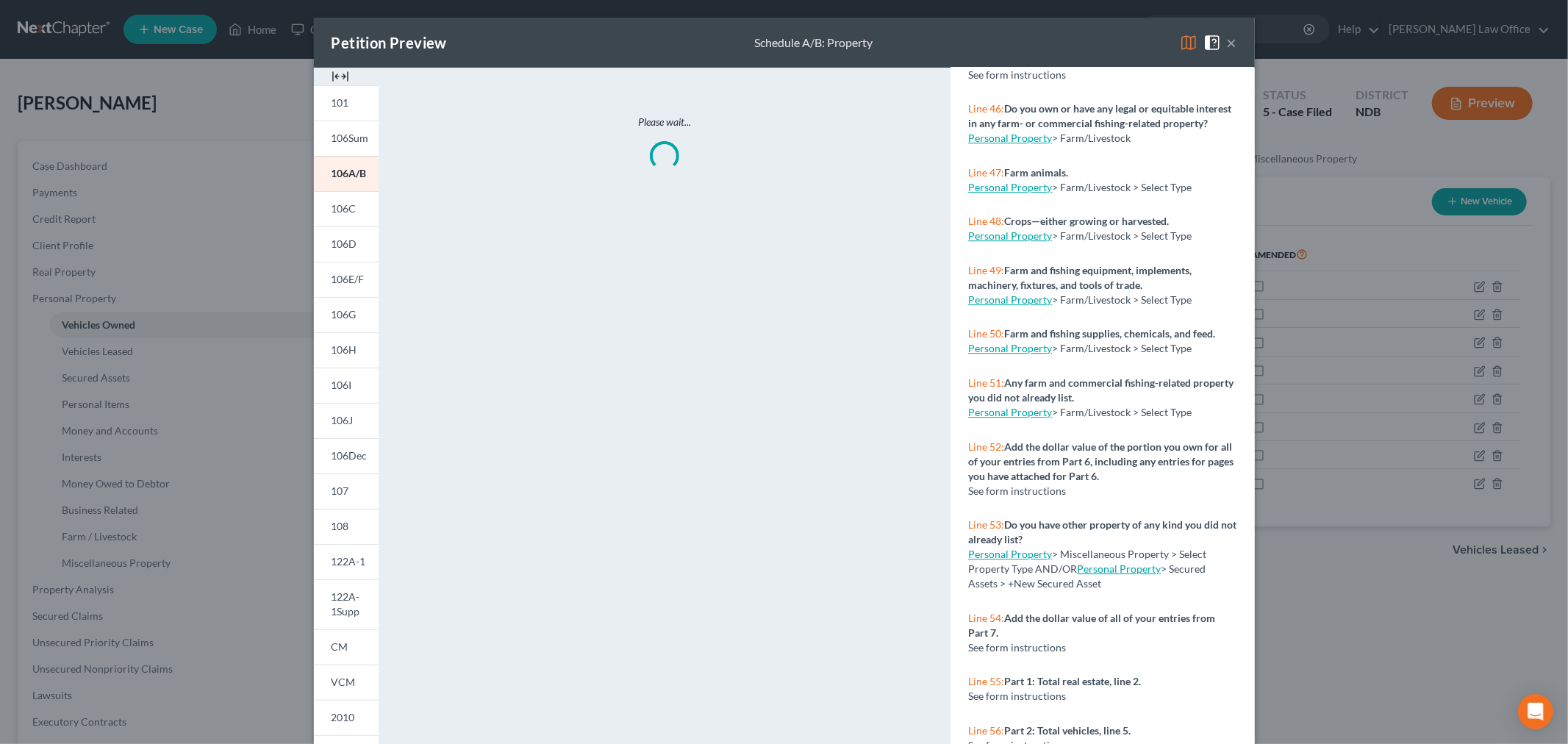
scroll to position [4086, 0]
